Goal: Navigation & Orientation: Find specific page/section

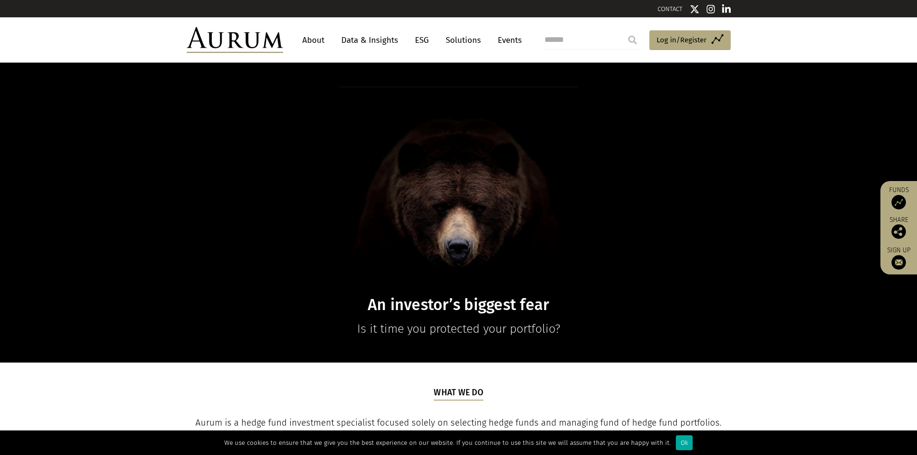
click at [310, 41] on link "About" at bounding box center [314, 40] width 32 height 18
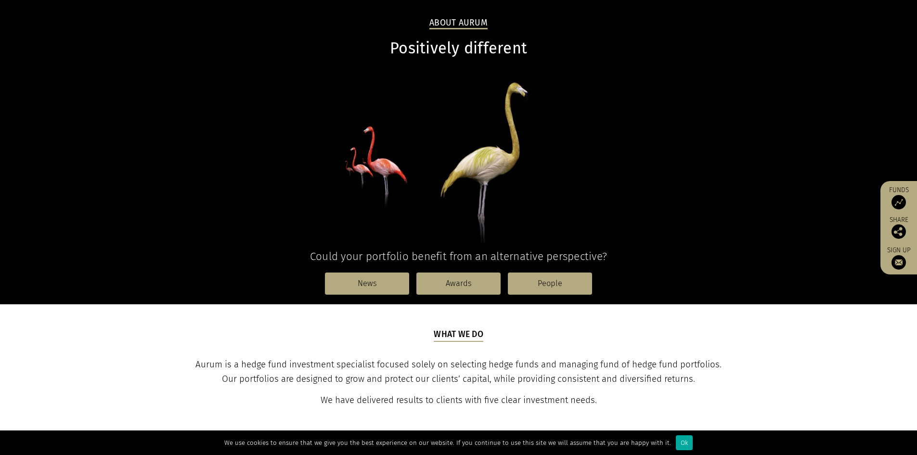
scroll to position [96, 0]
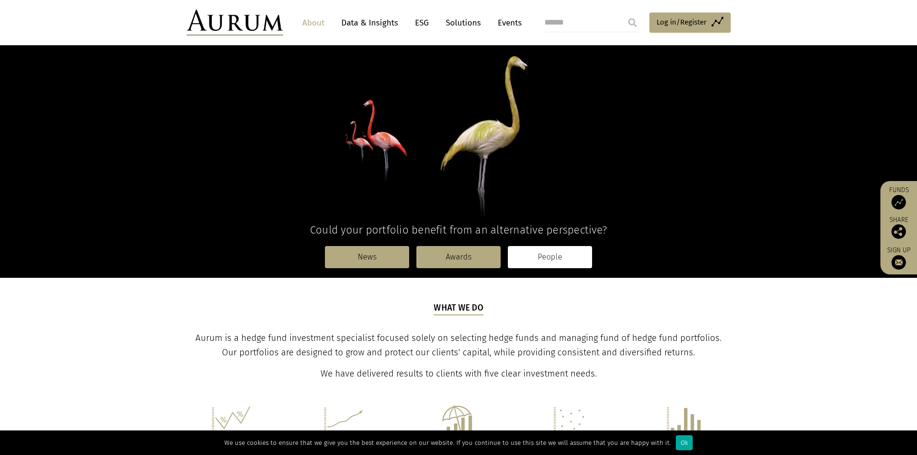
click at [547, 259] on link "People" at bounding box center [550, 257] width 84 height 22
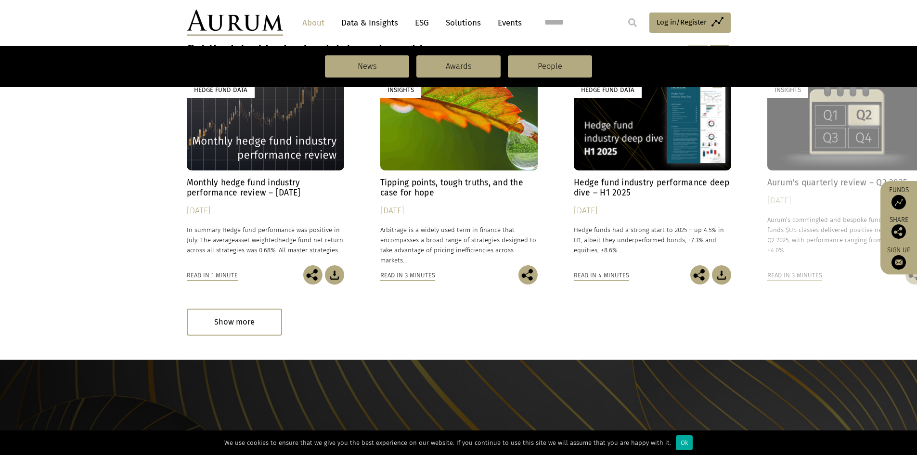
scroll to position [982, 0]
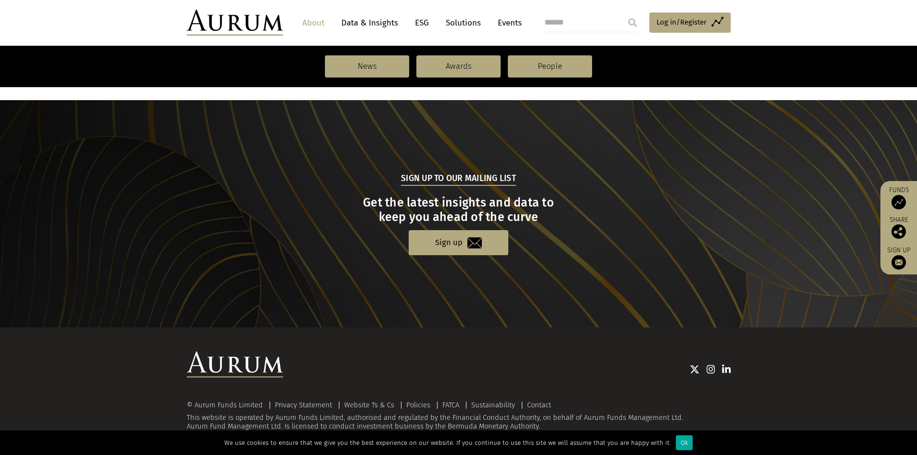
click at [381, 20] on link "Data & Insights" at bounding box center [370, 23] width 66 height 18
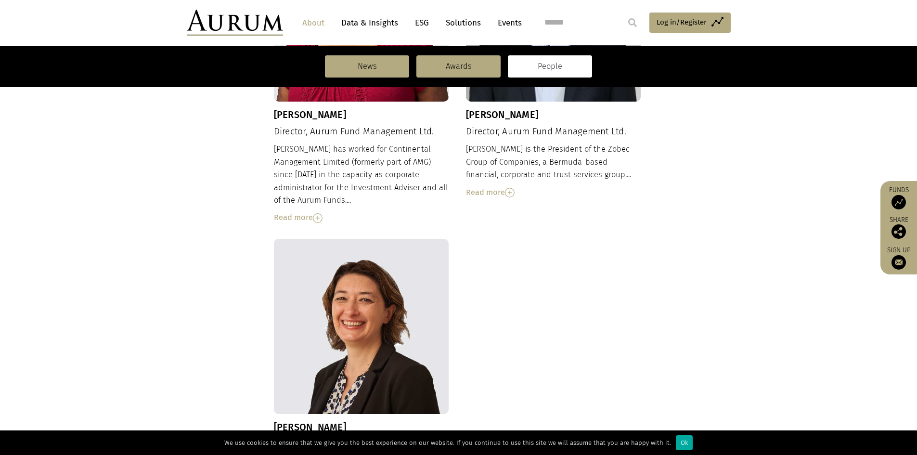
scroll to position [1029, 0]
